Goal: Task Accomplishment & Management: Manage account settings

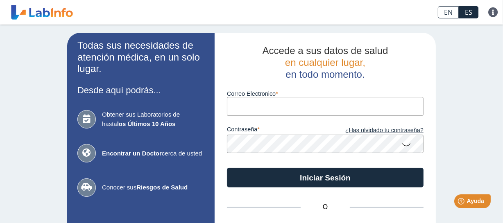
click at [277, 108] on input "Correo Electronico" at bounding box center [325, 106] width 197 height 18
type input "[EMAIL_ADDRESS][DOMAIN_NAME]"
click at [405, 145] on icon at bounding box center [407, 145] width 10 height 16
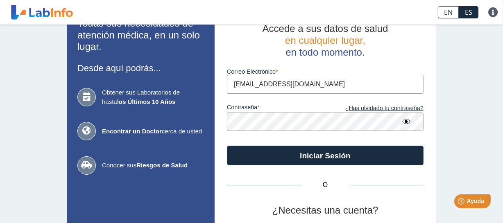
scroll to position [22, 0]
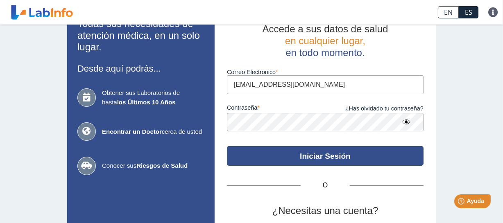
click at [285, 159] on button "Iniciar Sesión" at bounding box center [325, 156] width 197 height 20
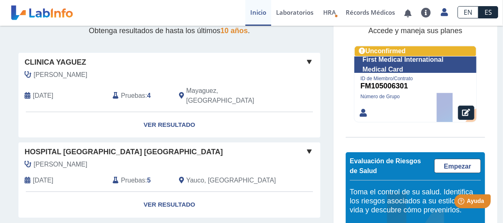
scroll to position [134, 0]
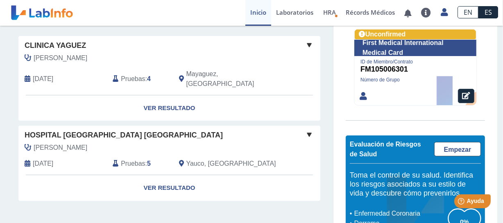
click at [132, 74] on span "Pruebas" at bounding box center [133, 79] width 24 height 10
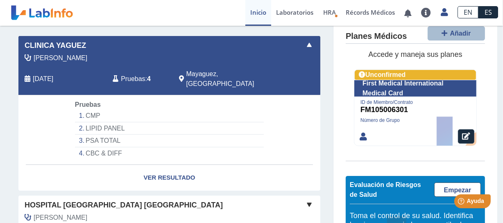
click at [102, 123] on li "LIPID PANEL" at bounding box center [169, 129] width 189 height 13
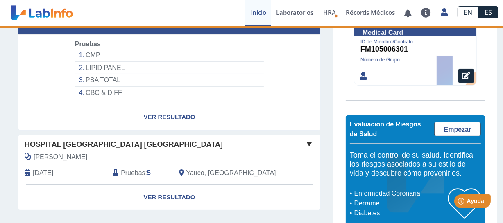
scroll to position [203, 0]
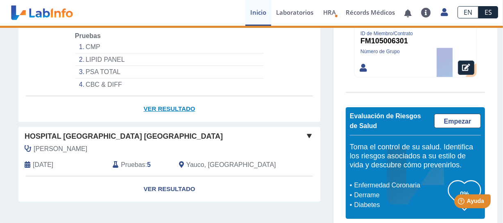
click at [148, 99] on link "Ver Resultado" at bounding box center [169, 109] width 302 height 26
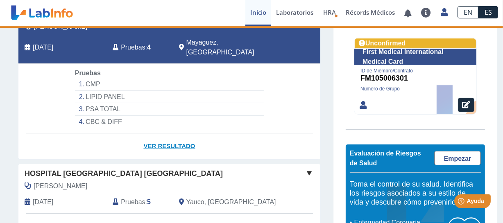
click at [164, 137] on link "Ver Resultado" at bounding box center [169, 147] width 302 height 26
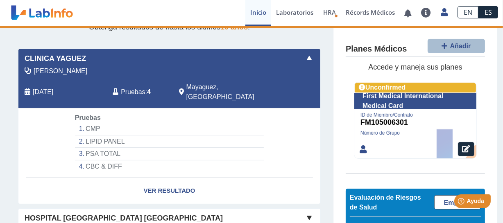
scroll to position [128, 0]
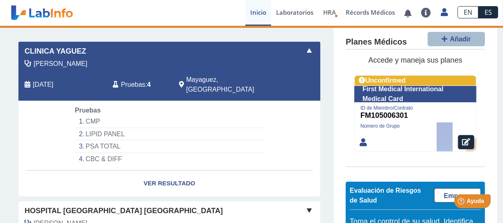
click at [102, 116] on li "CMP" at bounding box center [169, 122] width 189 height 13
click at [147, 81] on b "4" at bounding box center [149, 84] width 4 height 7
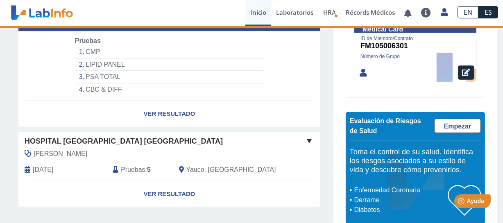
scroll to position [203, 0]
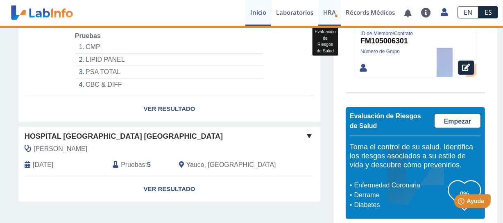
click at [330, 16] on span "HRA" at bounding box center [329, 12] width 13 height 8
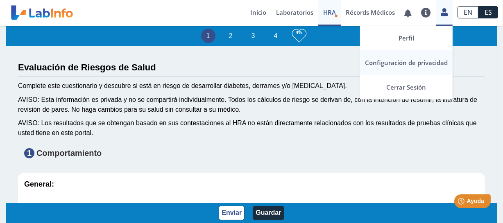
click at [400, 58] on link "Configuración de privacidad" at bounding box center [406, 62] width 93 height 25
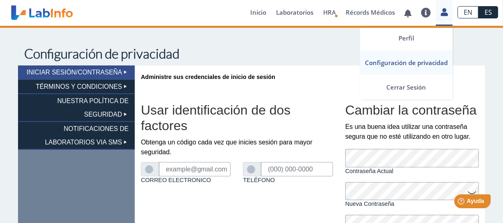
type input "[EMAIL_ADDRESS][DOMAIN_NAME]"
type input "[PHONE_NUMBER]"
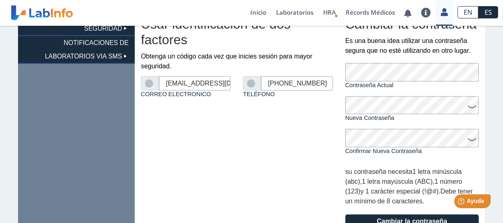
scroll to position [40, 0]
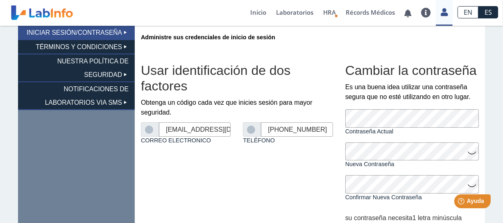
click at [105, 70] on li "NUESTRA POLÍTICA DE SEGURIDAD" at bounding box center [76, 69] width 117 height 28
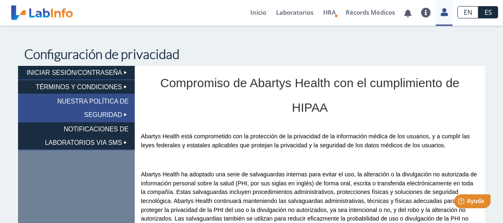
click at [107, 70] on li "INICIAR SESIÓN/CONTRASEÑA" at bounding box center [76, 73] width 117 height 14
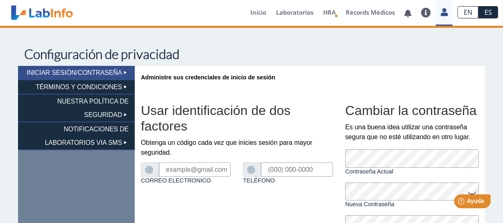
type input "[EMAIL_ADDRESS][DOMAIN_NAME]"
type input "[PHONE_NUMBER]"
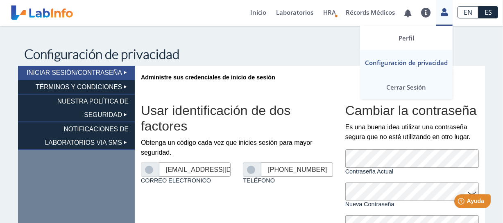
click at [412, 90] on link "Cerrar Sesión" at bounding box center [406, 87] width 93 height 25
